Goal: Transaction & Acquisition: Purchase product/service

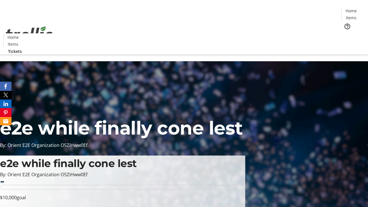
click at [346, 33] on span "Tickets" at bounding box center [353, 36] width 14 height 6
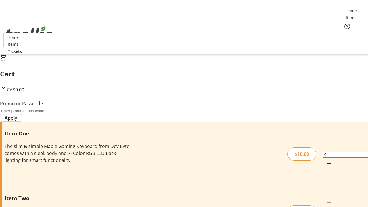
click at [325, 160] on mat-icon "Increment by one" at bounding box center [328, 163] width 7 height 7
type input "1"
